Goal: Check status: Check status

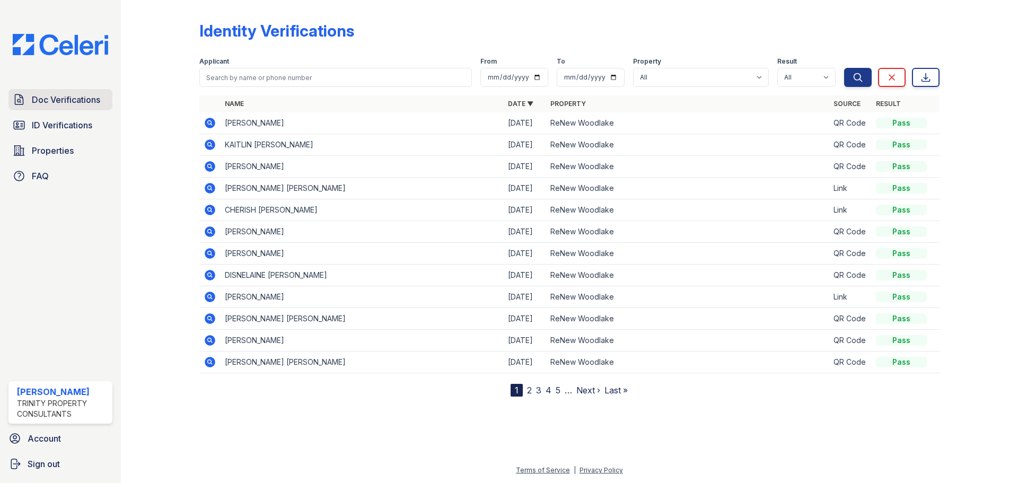
click at [43, 94] on span "Doc Verifications" at bounding box center [66, 99] width 68 height 13
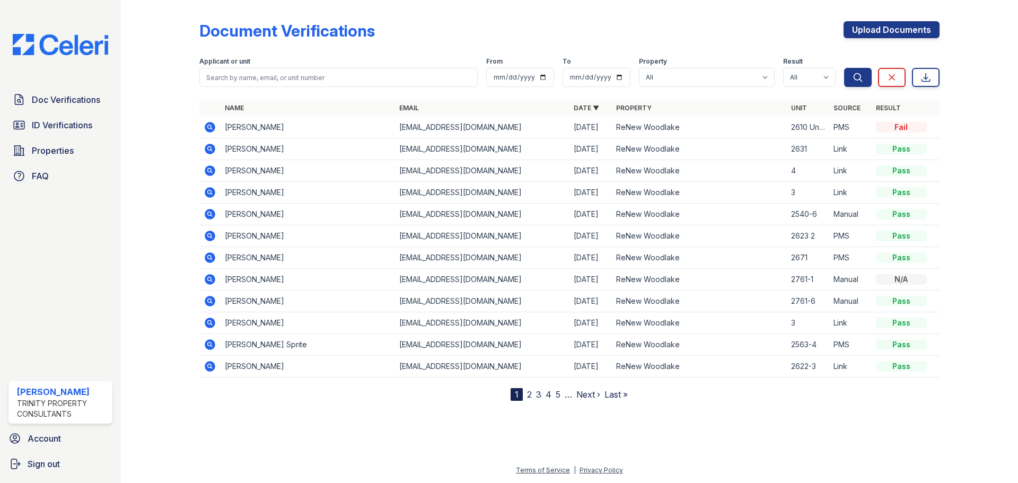
click at [210, 123] on icon at bounding box center [210, 127] width 11 height 11
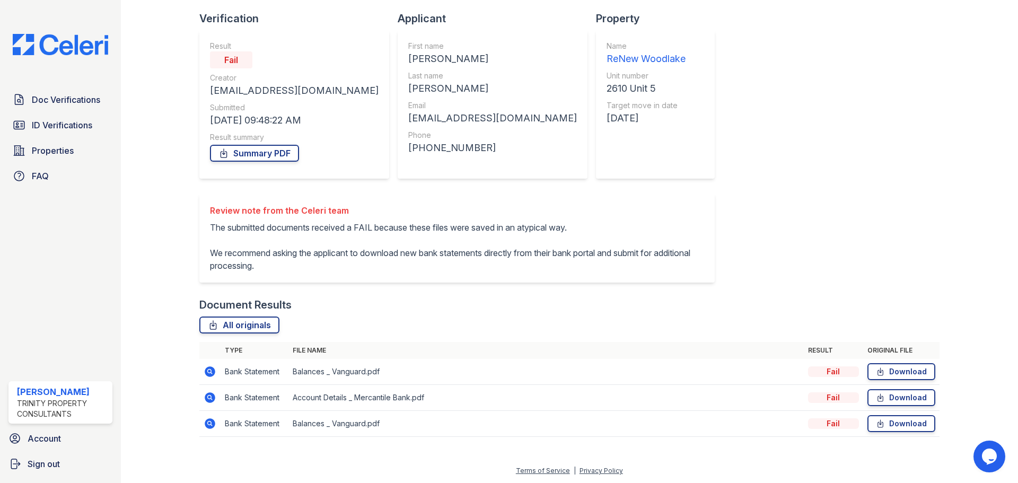
scroll to position [68, 0]
click at [209, 360] on td at bounding box center [209, 371] width 21 height 26
click at [210, 368] on icon at bounding box center [210, 371] width 11 height 11
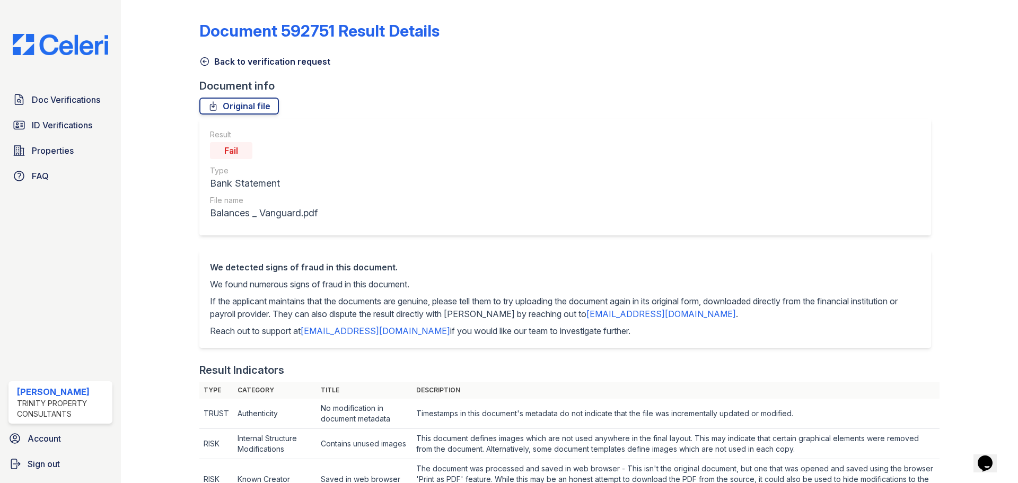
click at [199, 66] on icon at bounding box center [204, 61] width 11 height 11
